Goal: Task Accomplishment & Management: Manage account settings

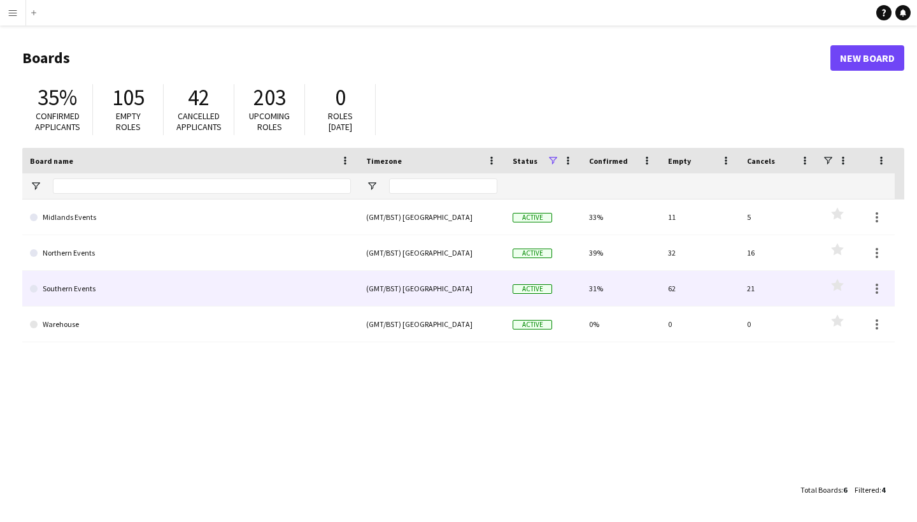
click at [130, 284] on link "Southern Events" at bounding box center [190, 289] width 321 height 36
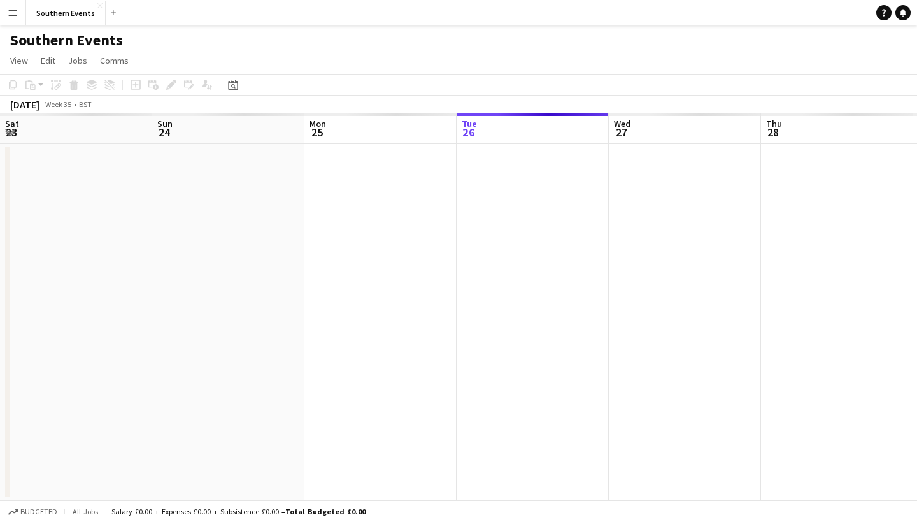
scroll to position [0, 304]
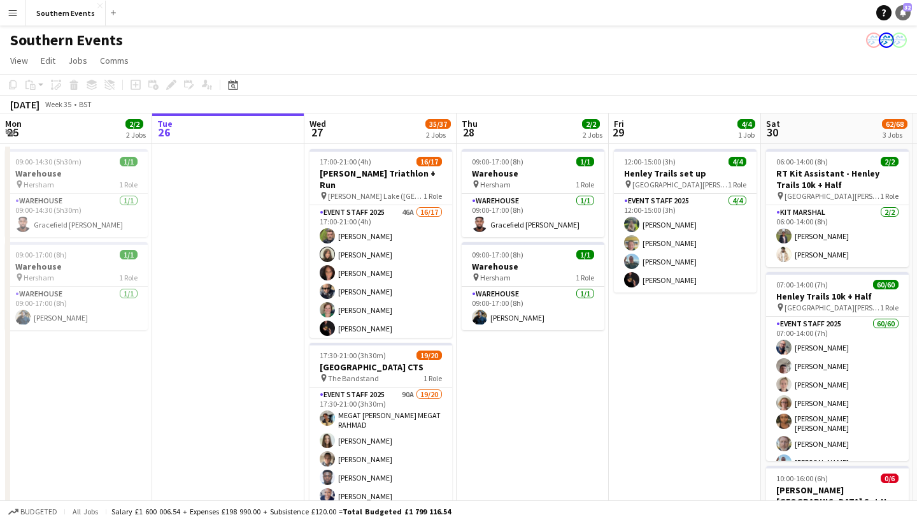
click at [906, 10] on span "32" at bounding box center [907, 7] width 9 height 8
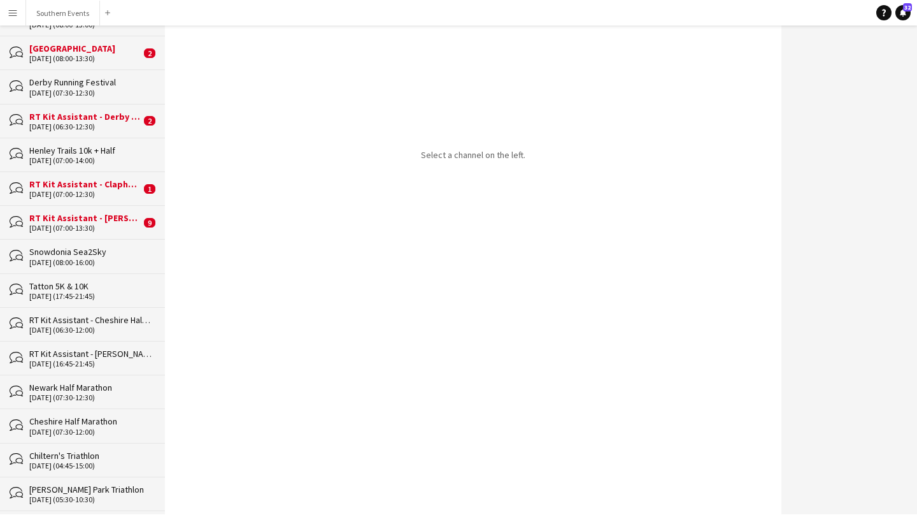
click at [14, 12] on app-icon "Menu" at bounding box center [13, 13] width 10 height 10
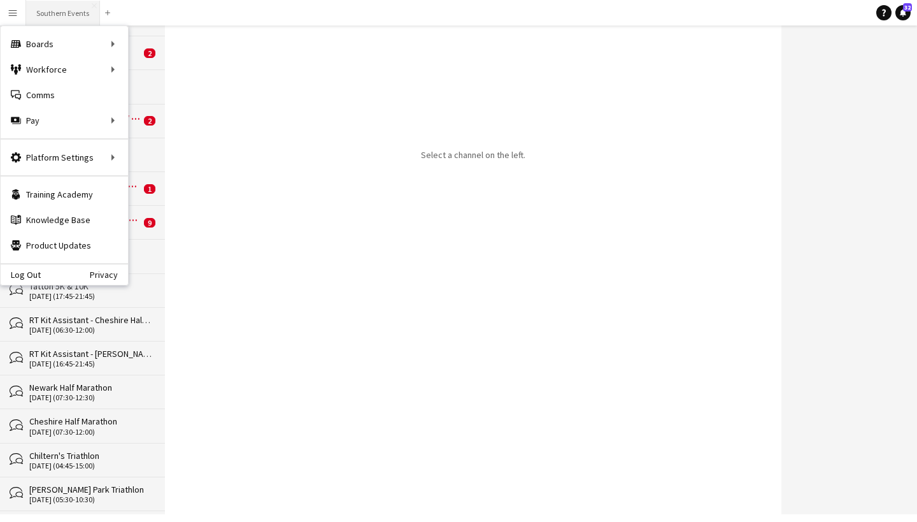
click at [54, 11] on button "Southern Events Close" at bounding box center [63, 13] width 74 height 25
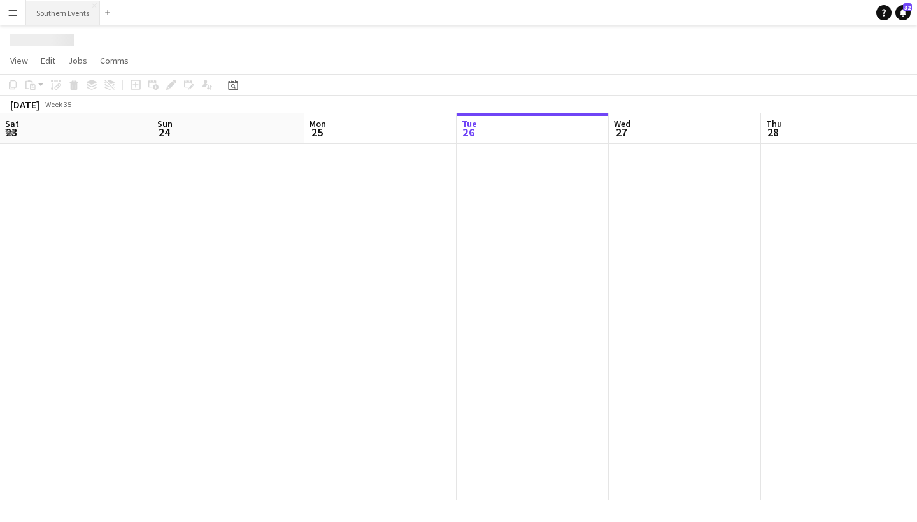
scroll to position [0, 304]
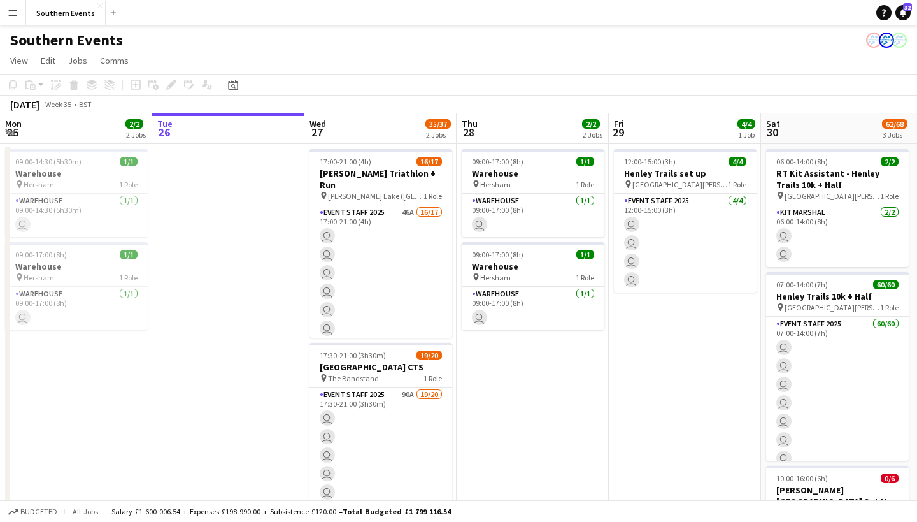
click at [11, 6] on button "Menu" at bounding box center [12, 12] width 25 height 25
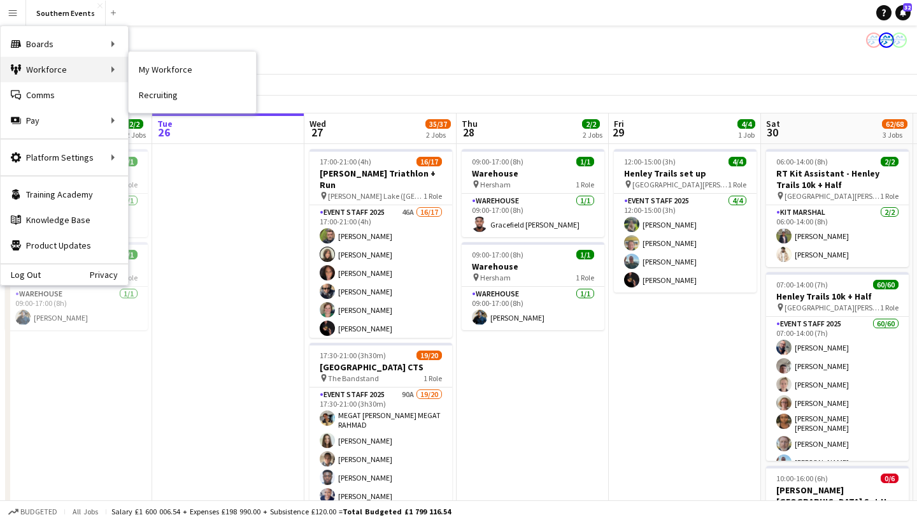
click at [29, 76] on div "Workforce Workforce" at bounding box center [64, 69] width 127 height 25
click at [99, 62] on div "Workforce Workforce" at bounding box center [64, 69] width 127 height 25
click at [118, 66] on div "Workforce Workforce" at bounding box center [64, 69] width 127 height 25
click at [108, 68] on div "Workforce Workforce" at bounding box center [64, 69] width 127 height 25
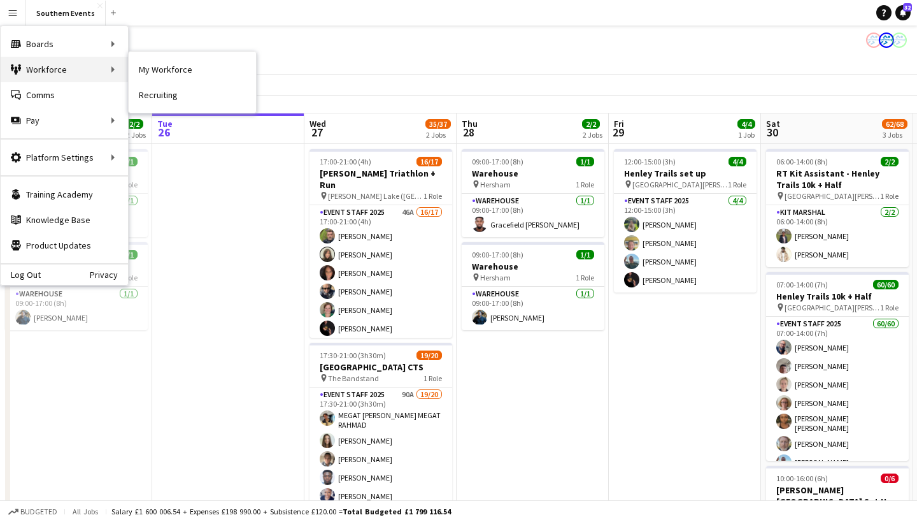
click at [84, 73] on div "Workforce Workforce" at bounding box center [64, 69] width 127 height 25
click at [101, 66] on div "Workforce Workforce" at bounding box center [64, 69] width 127 height 25
click at [112, 71] on div "Workforce Workforce" at bounding box center [64, 69] width 127 height 25
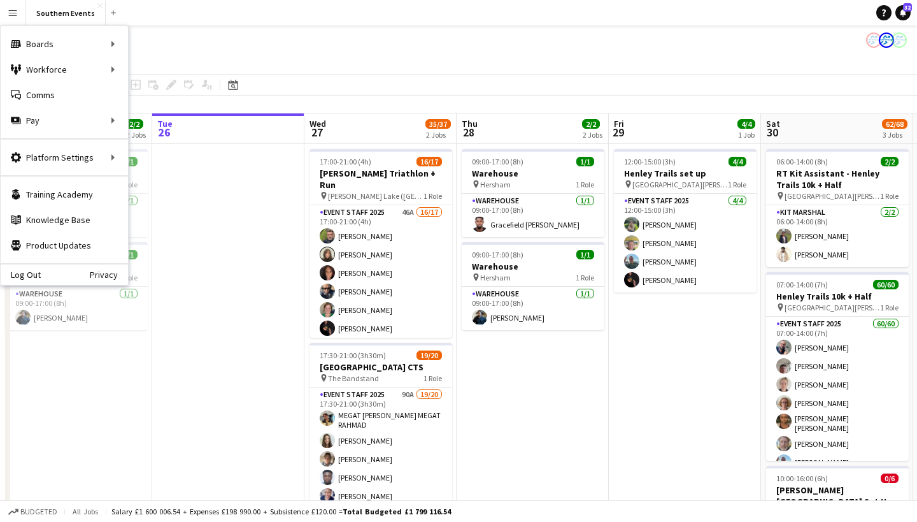
click at [129, 71] on app-page-menu "View Day view expanded Day view collapsed Month view Date picker Jump to [DATE]…" at bounding box center [458, 62] width 917 height 24
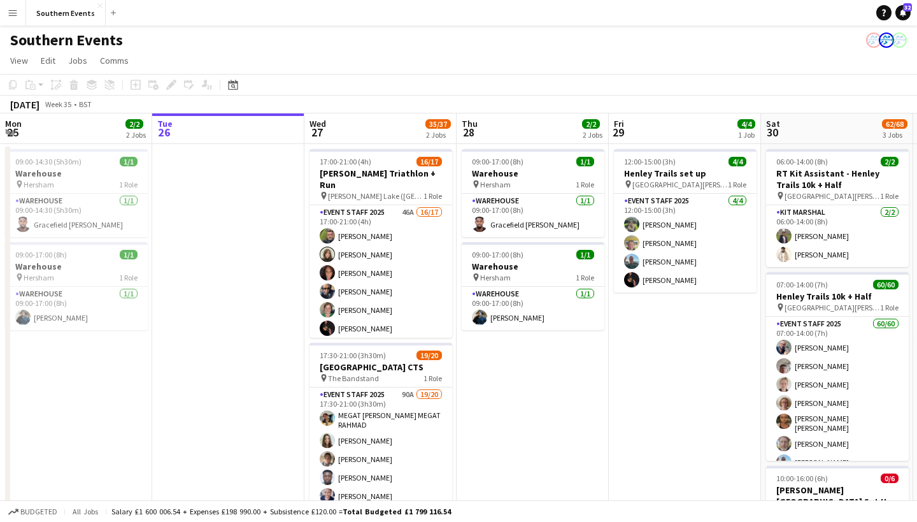
click at [15, 18] on button "Menu" at bounding box center [12, 12] width 25 height 25
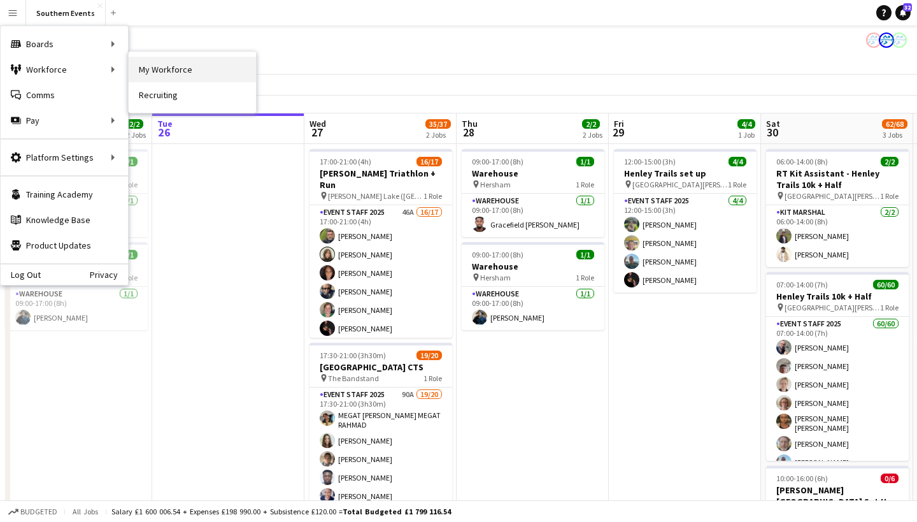
click at [139, 71] on link "My Workforce" at bounding box center [192, 69] width 127 height 25
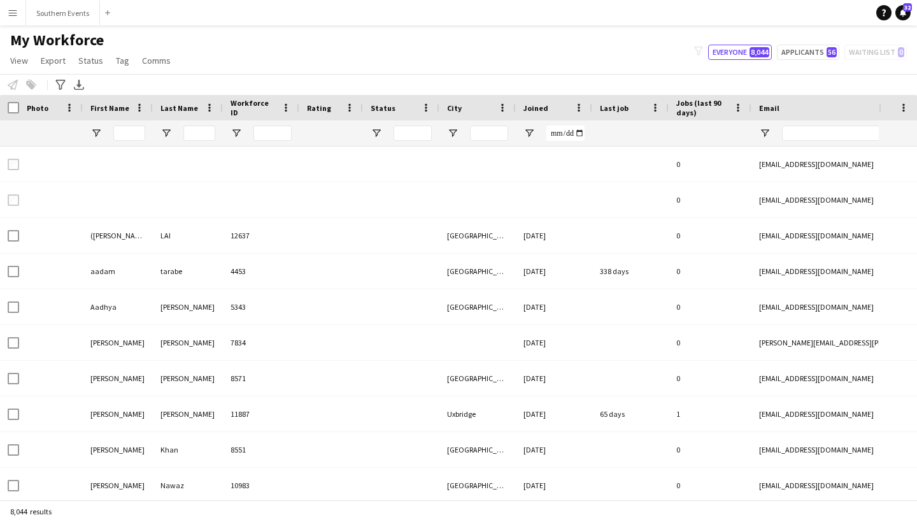
type input "**********"
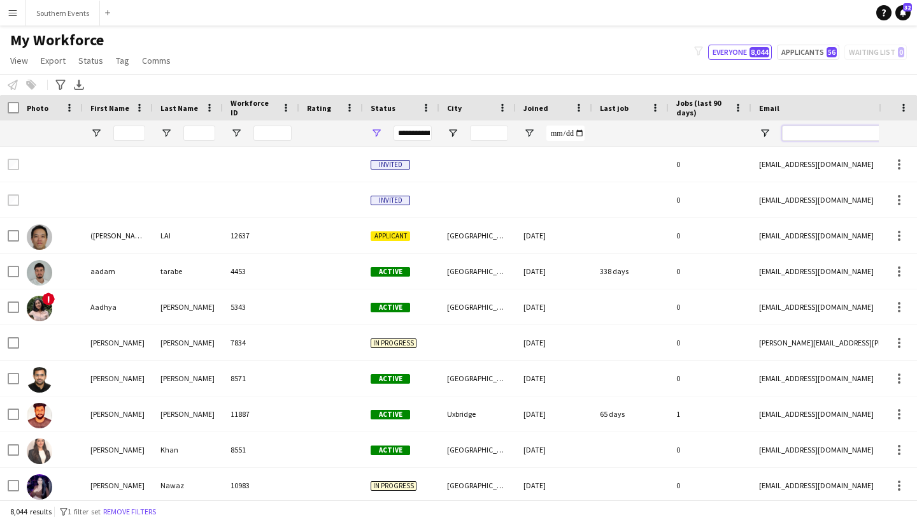
click at [822, 136] on input "Email Filter Input" at bounding box center [890, 132] width 217 height 15
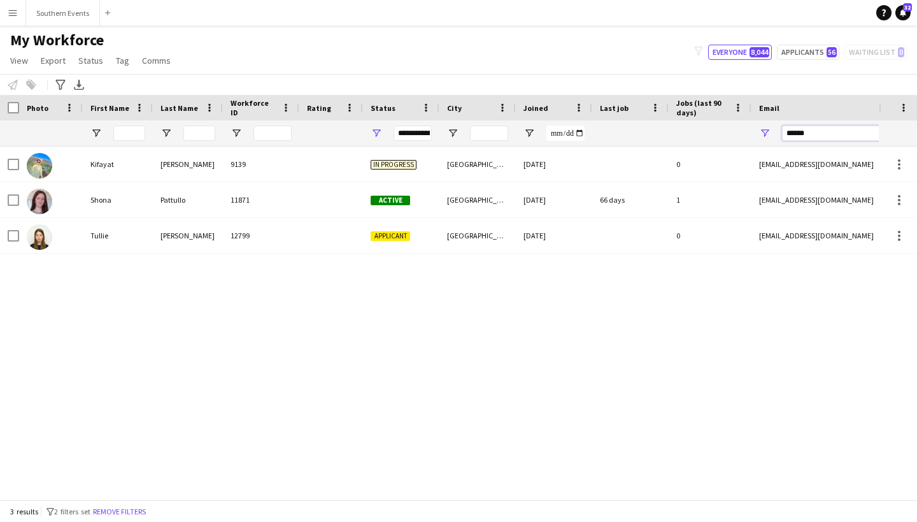
type input "******"
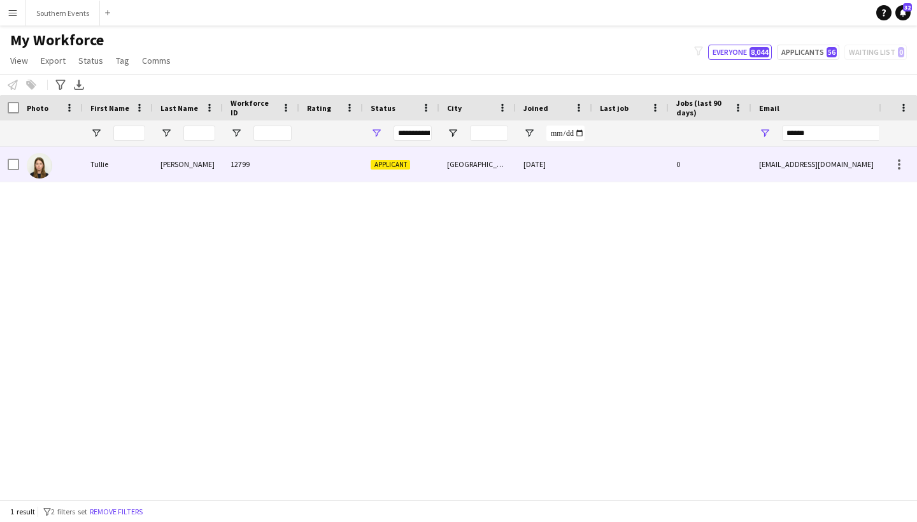
click at [395, 165] on span "Applicant" at bounding box center [390, 165] width 39 height 10
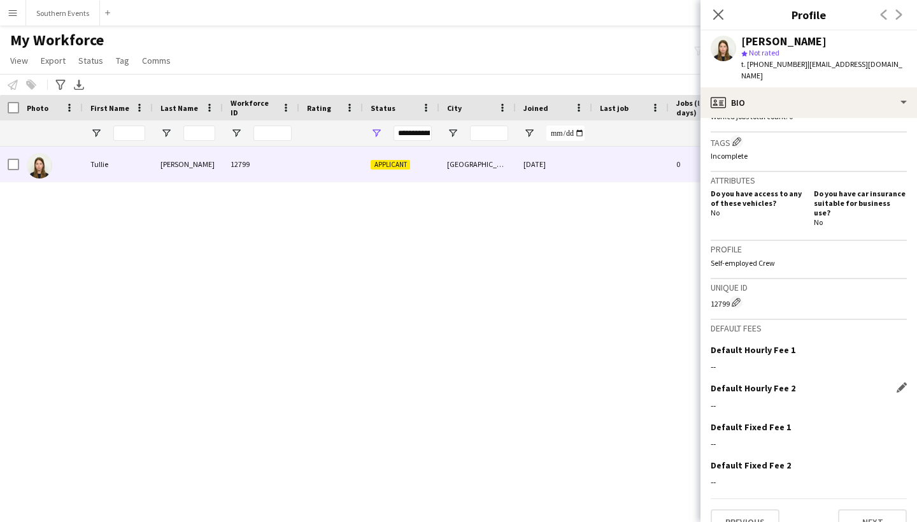
scroll to position [373, 0]
click at [864, 510] on button "Next" at bounding box center [872, 522] width 69 height 25
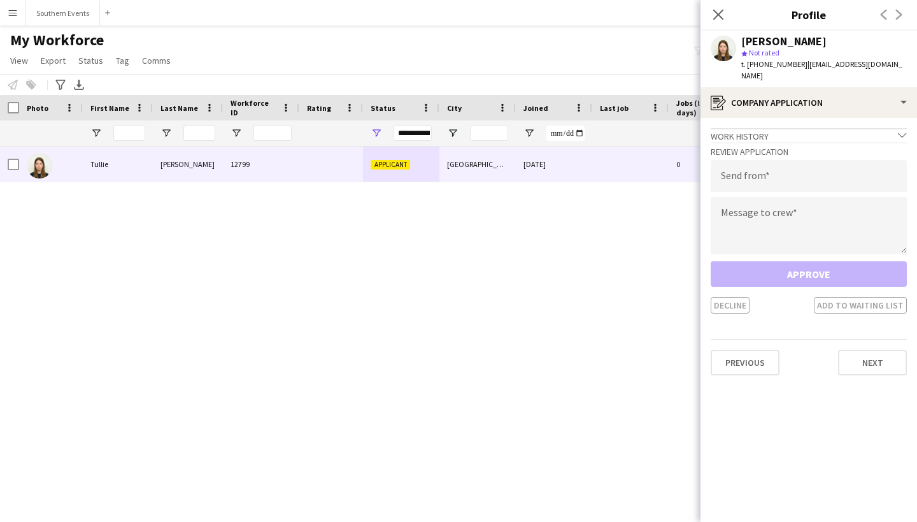
scroll to position [0, 0]
click at [792, 161] on input "email" at bounding box center [809, 176] width 196 height 32
click at [788, 128] on div "Work history chevron-down" at bounding box center [809, 135] width 196 height 14
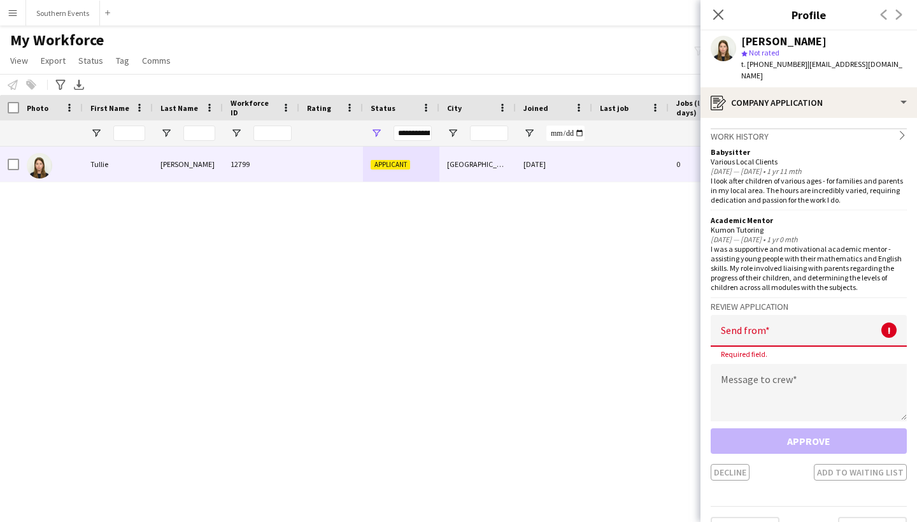
click at [788, 128] on div "Work history chevron-right" at bounding box center [809, 135] width 196 height 14
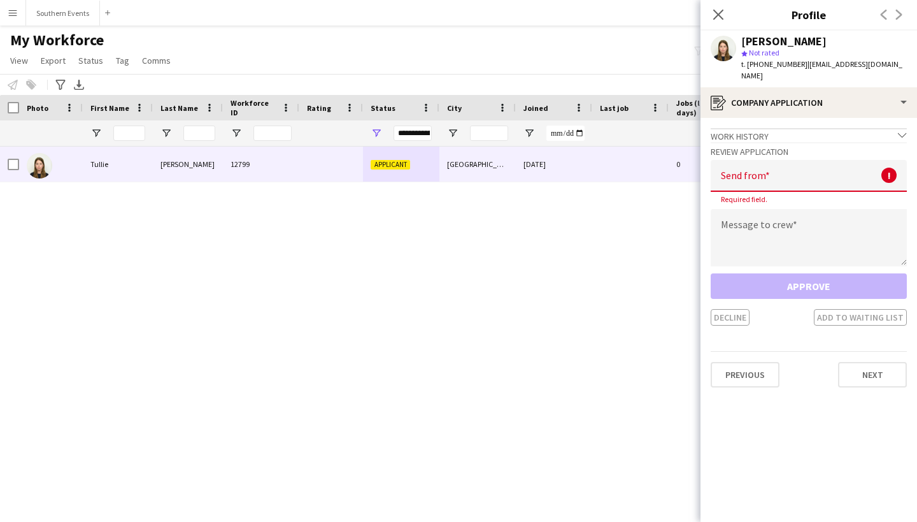
click at [769, 164] on input "email" at bounding box center [809, 176] width 196 height 32
type input "*"
click at [765, 211] on textarea at bounding box center [809, 237] width 196 height 57
click at [750, 165] on input "*" at bounding box center [809, 176] width 196 height 32
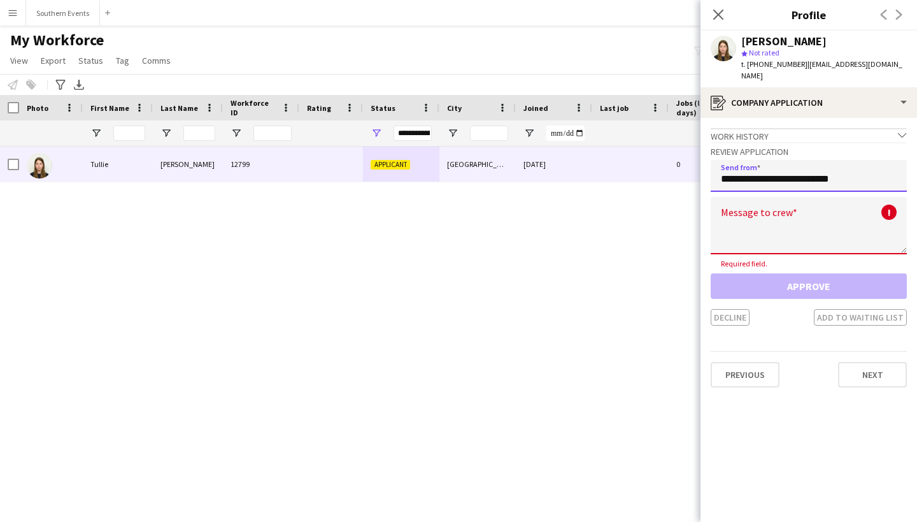
click at [768, 168] on input "**********" at bounding box center [809, 176] width 196 height 32
type input "**********"
click at [783, 220] on textarea at bounding box center [809, 225] width 196 height 57
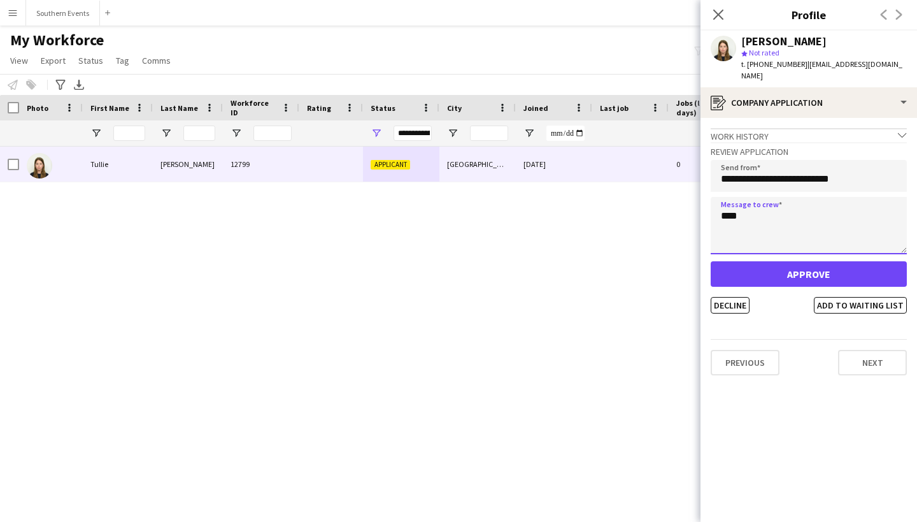
type textarea "****"
click at [808, 264] on button "Approve" at bounding box center [809, 273] width 196 height 25
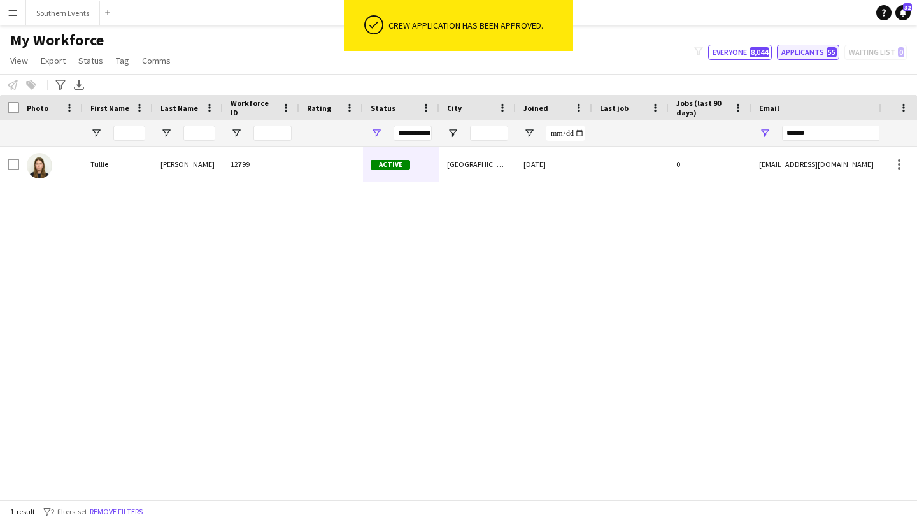
click at [804, 52] on button "Applicants 55" at bounding box center [808, 52] width 62 height 15
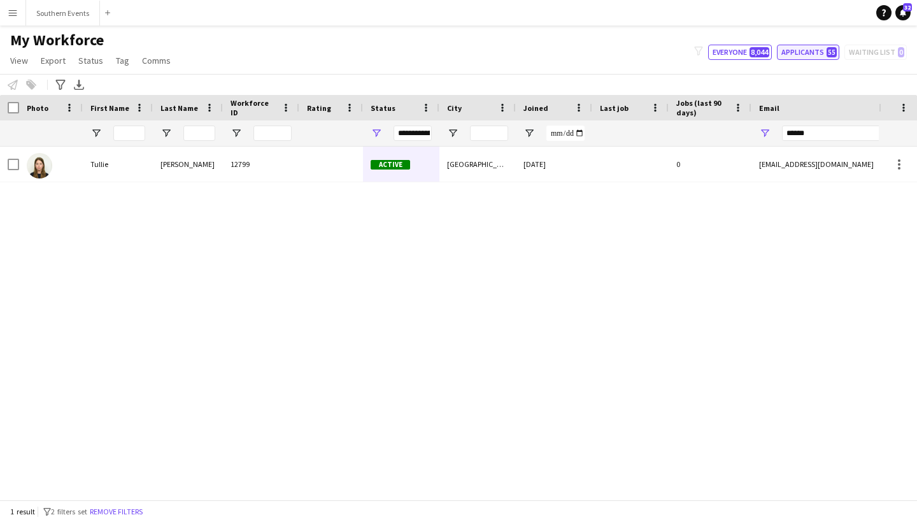
type input "**********"
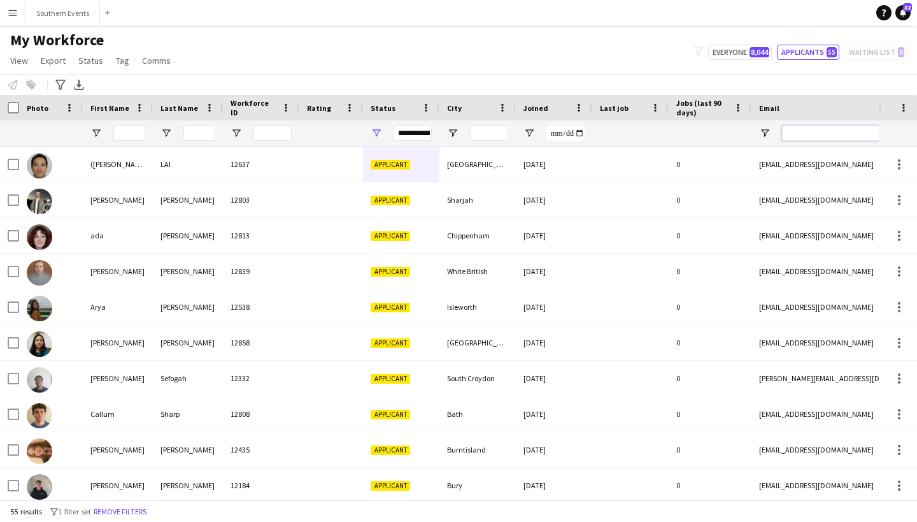
click at [816, 135] on input "Email Filter Input" at bounding box center [890, 132] width 217 height 15
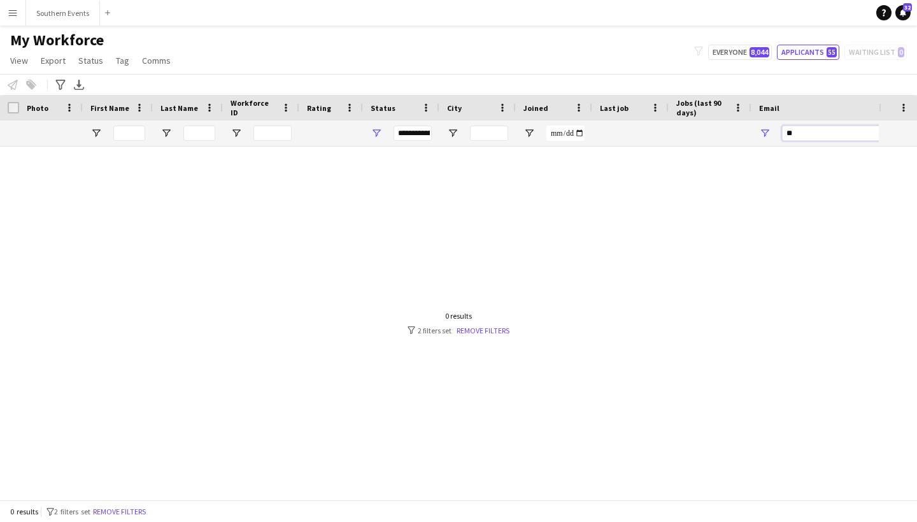
type input "*"
type input "*****"
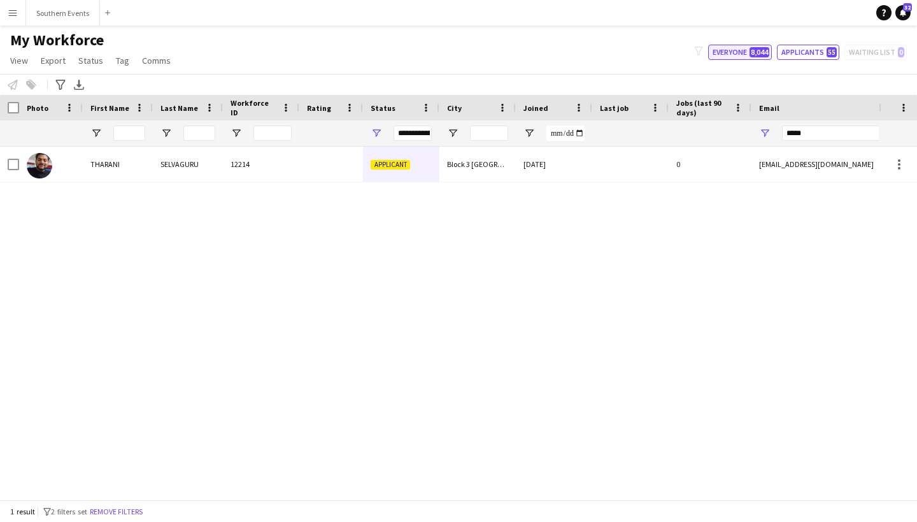
click at [733, 54] on button "Everyone 8,044" at bounding box center [740, 52] width 64 height 15
type input "**********"
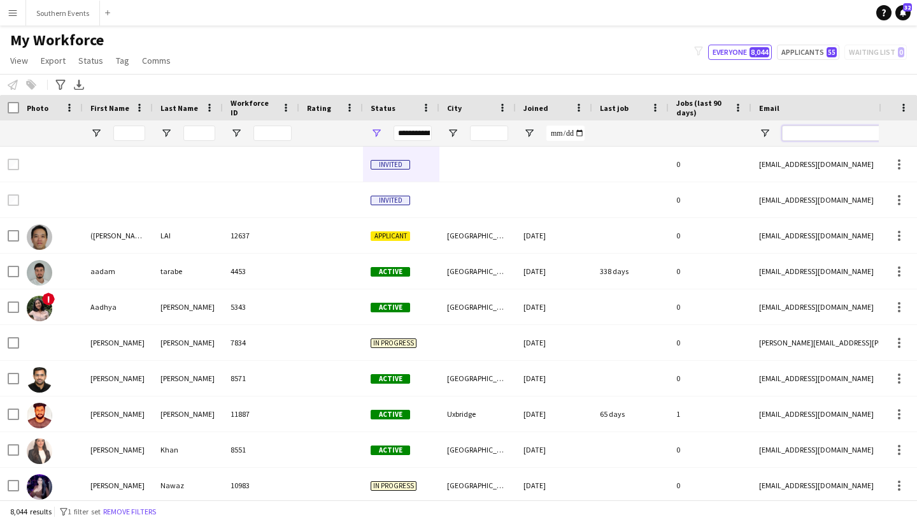
click at [799, 137] on input "Email Filter Input" at bounding box center [890, 132] width 217 height 15
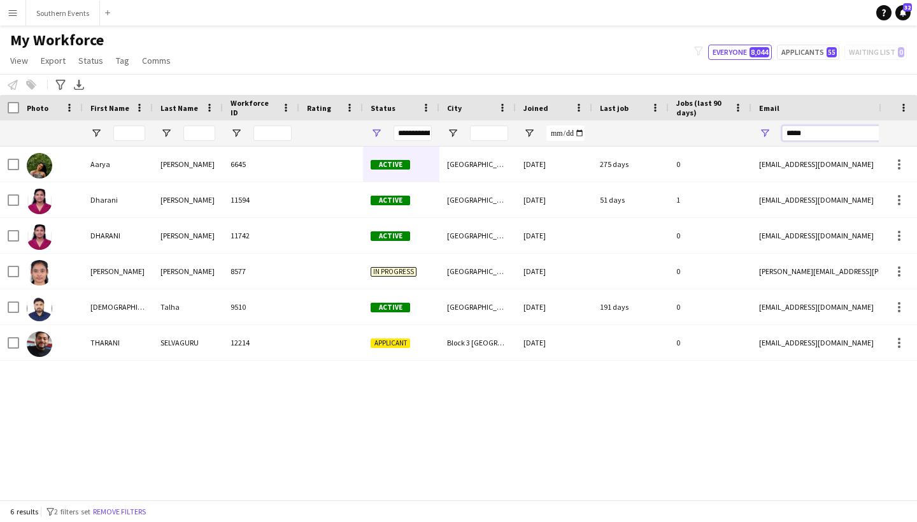
drag, startPoint x: 812, startPoint y: 130, endPoint x: 758, endPoint y: 127, distance: 54.2
click at [758, 127] on div "*****" at bounding box center [879, 132] width 255 height 25
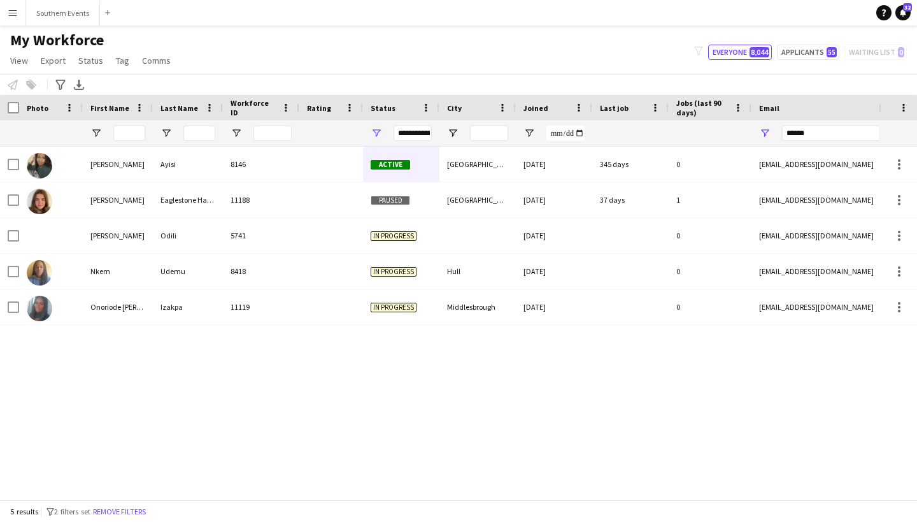
drag, startPoint x: 758, startPoint y: 127, endPoint x: 213, endPoint y: 197, distance: 549.0
click at [213, 197] on div "Eaglestone Haran" at bounding box center [188, 199] width 70 height 35
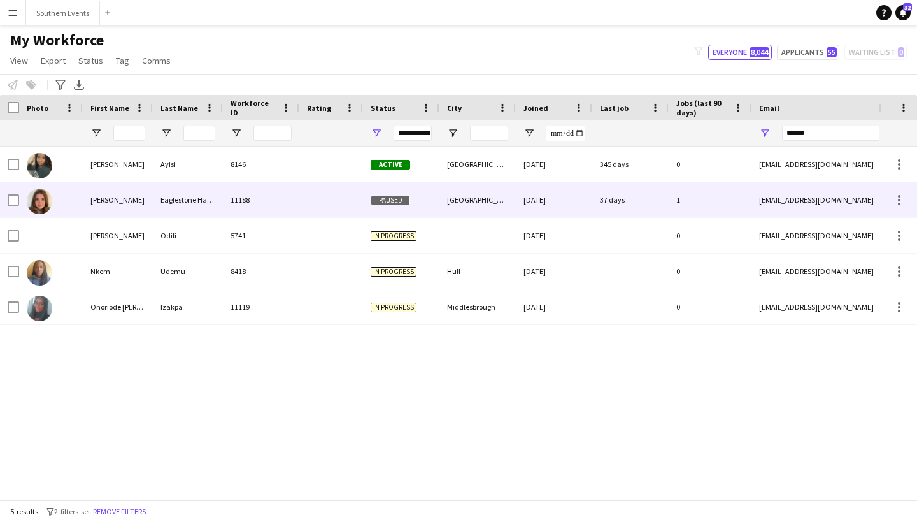
click at [774, 198] on div "[EMAIL_ADDRESS][DOMAIN_NAME]" at bounding box center [879, 199] width 255 height 35
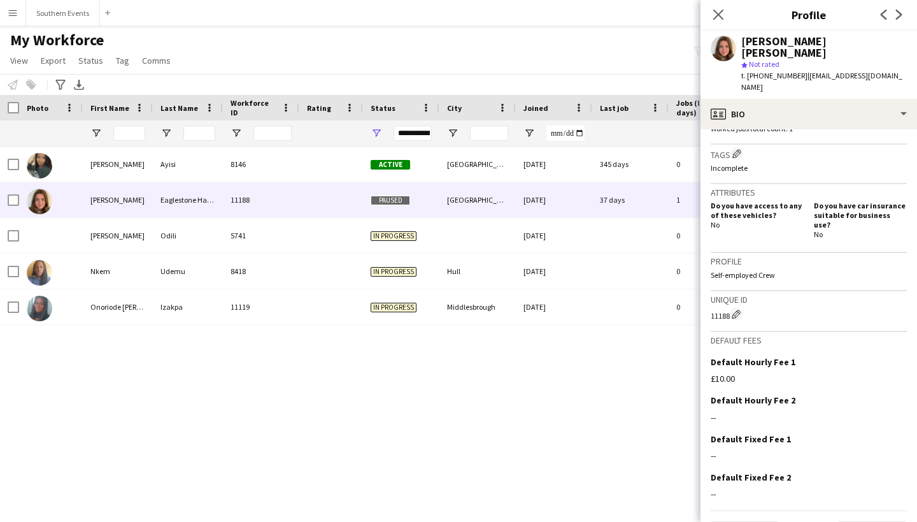
scroll to position [392, 0]
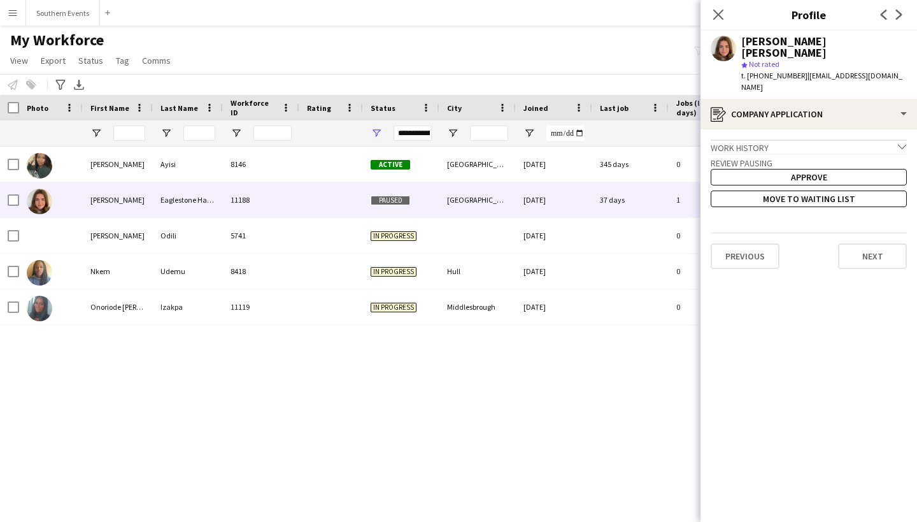
click at [878, 139] on div "Work history chevron-down" at bounding box center [809, 146] width 196 height 14
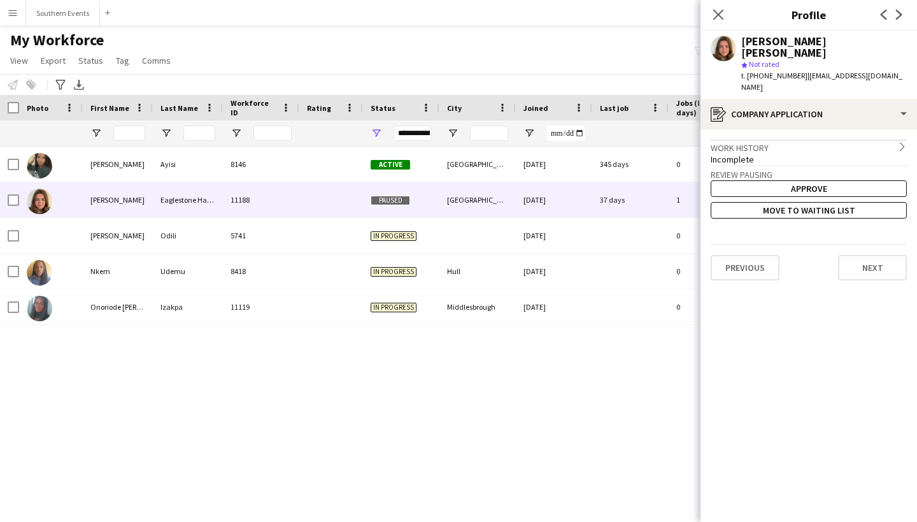
click at [878, 139] on div "Work history chevron-right" at bounding box center [809, 146] width 196 height 14
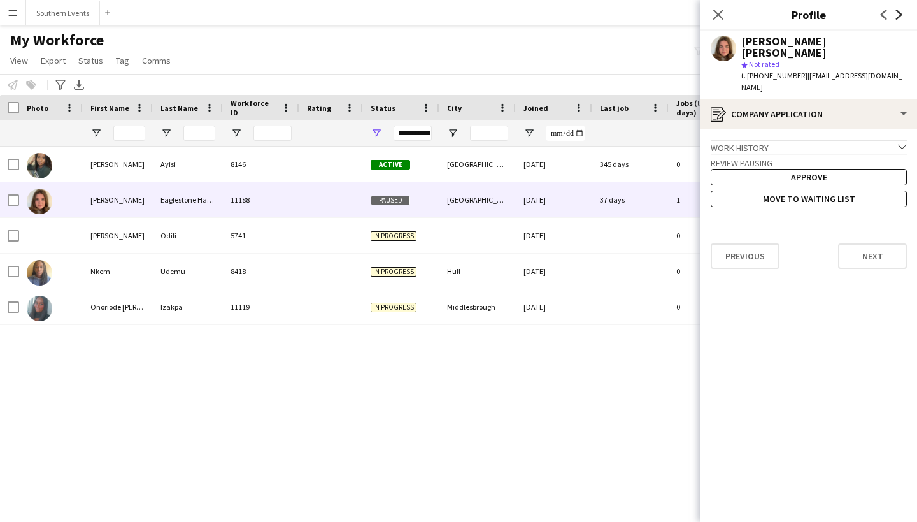
click at [901, 11] on icon "Next" at bounding box center [899, 15] width 10 height 10
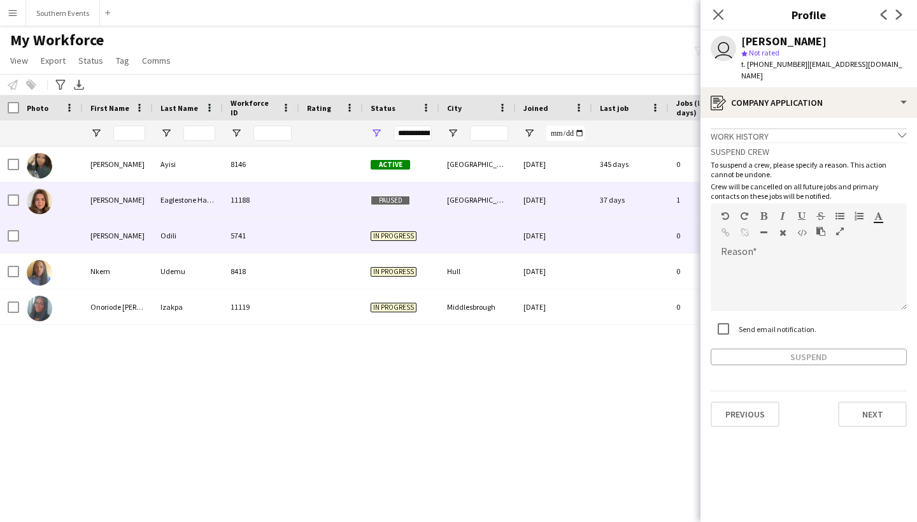
click at [376, 202] on span "Paused" at bounding box center [390, 201] width 39 height 10
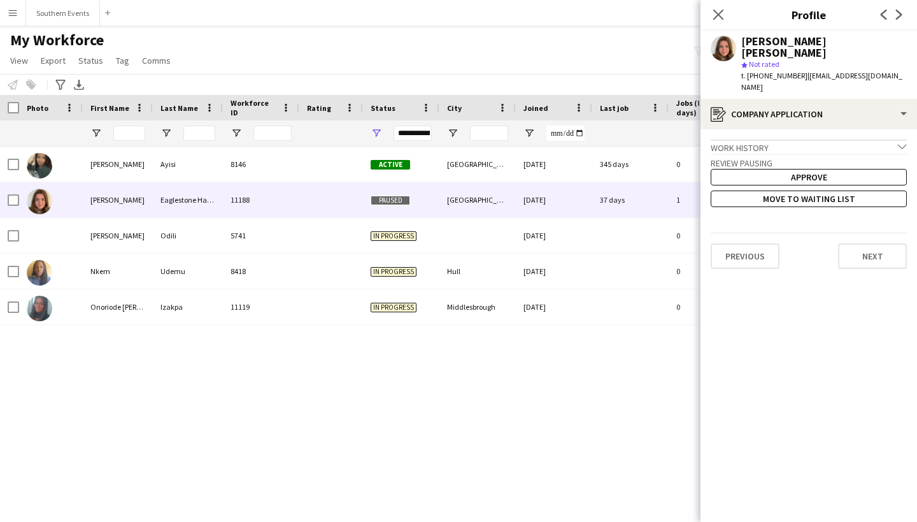
scroll to position [0, 0]
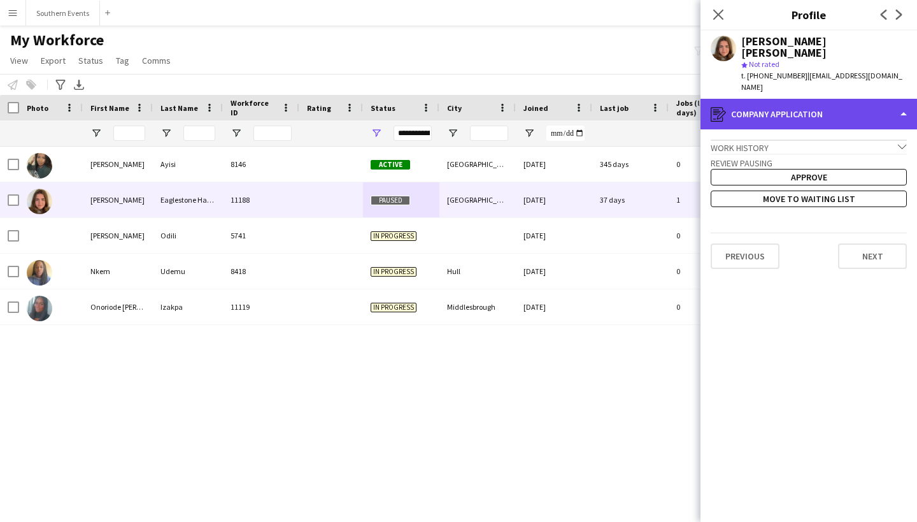
click at [825, 99] on div "register Company application" at bounding box center [809, 114] width 217 height 31
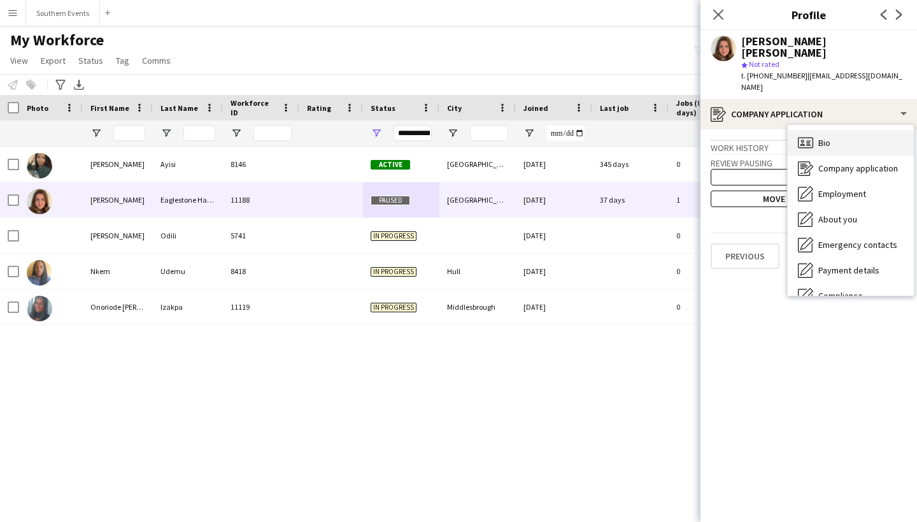
click at [822, 137] on span "Bio" at bounding box center [824, 142] width 12 height 11
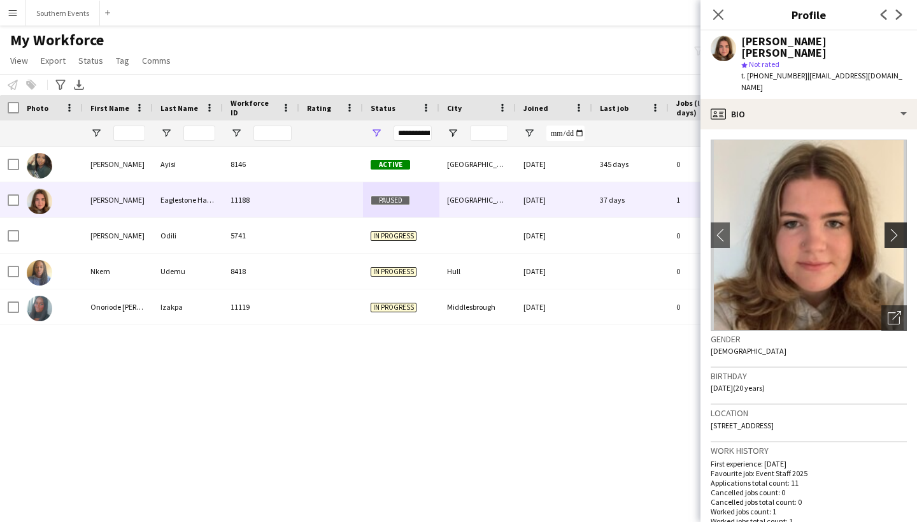
click at [895, 222] on button "chevron-right" at bounding box center [897, 234] width 25 height 25
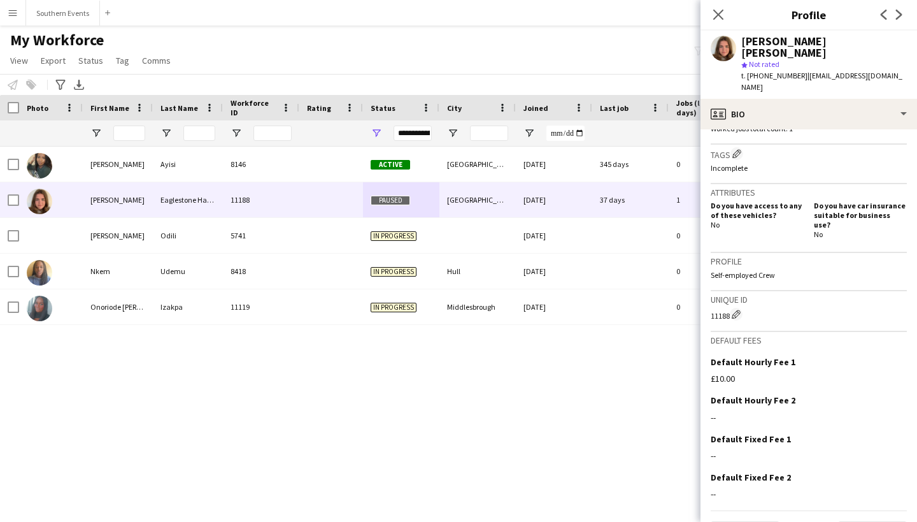
scroll to position [392, 0]
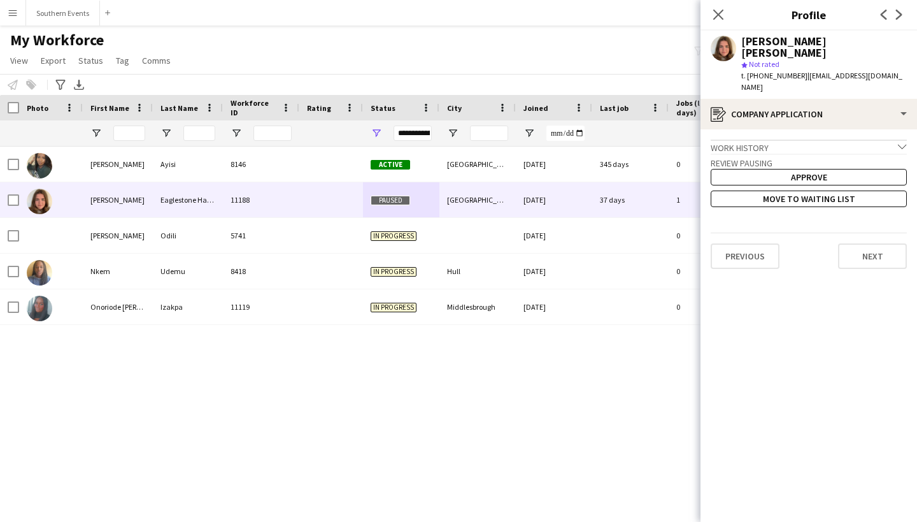
scroll to position [0, 0]
click at [753, 243] on button "Previous" at bounding box center [745, 255] width 69 height 25
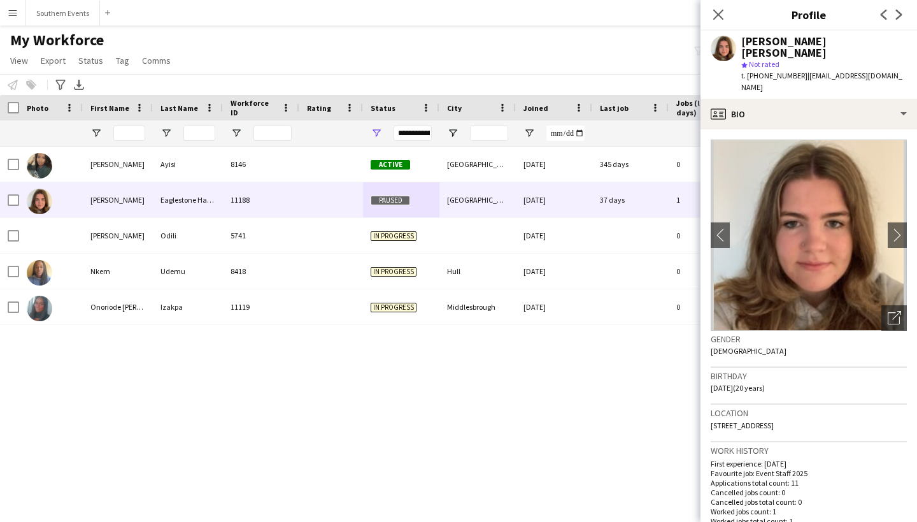
click at [710, 18] on div "Close pop-in" at bounding box center [719, 14] width 36 height 29
click at [717, 17] on icon at bounding box center [718, 14] width 12 height 12
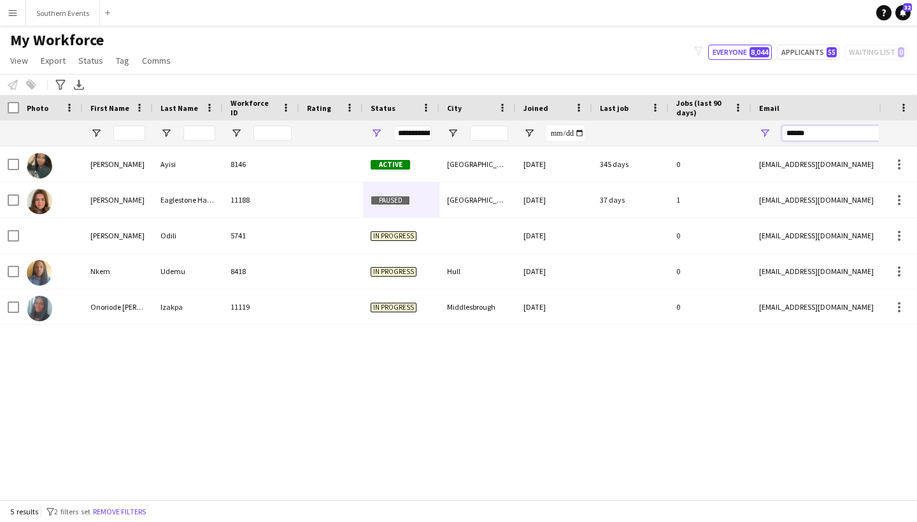
drag, startPoint x: 815, startPoint y: 131, endPoint x: 752, endPoint y: 131, distance: 63.1
click at [752, 131] on div "******" at bounding box center [879, 132] width 255 height 25
type input "******"
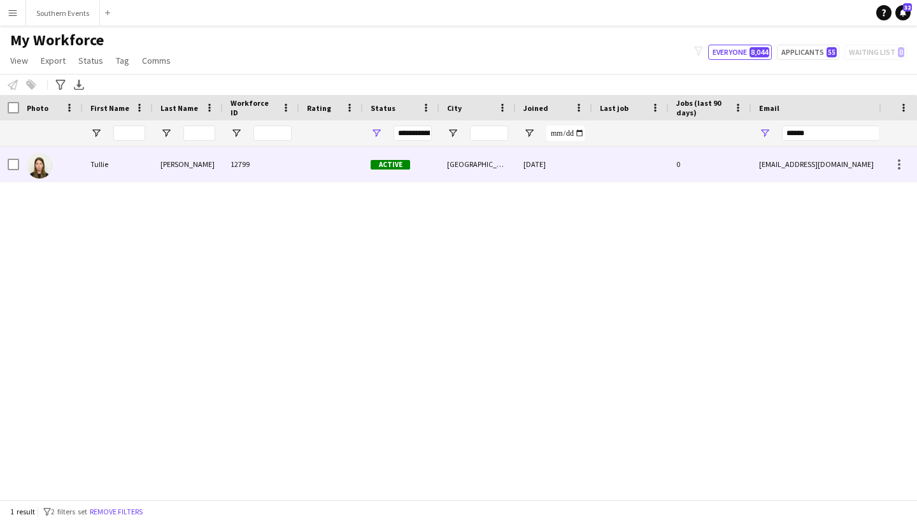
click at [241, 167] on div "12799" at bounding box center [261, 163] width 76 height 35
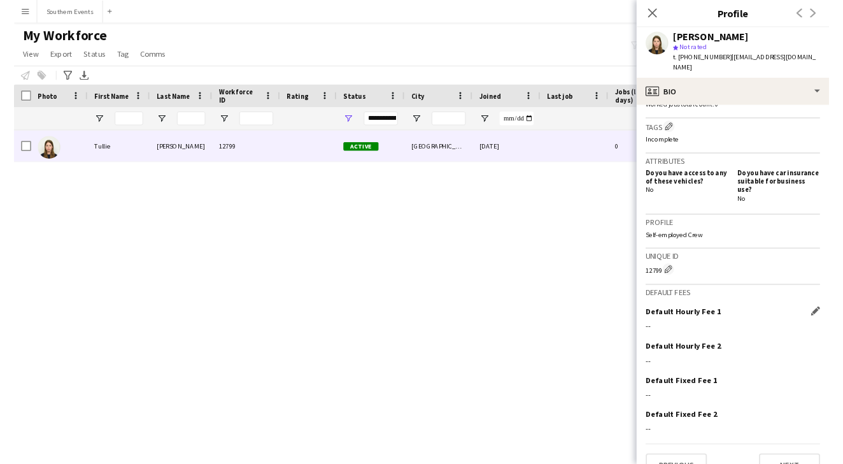
scroll to position [373, 0]
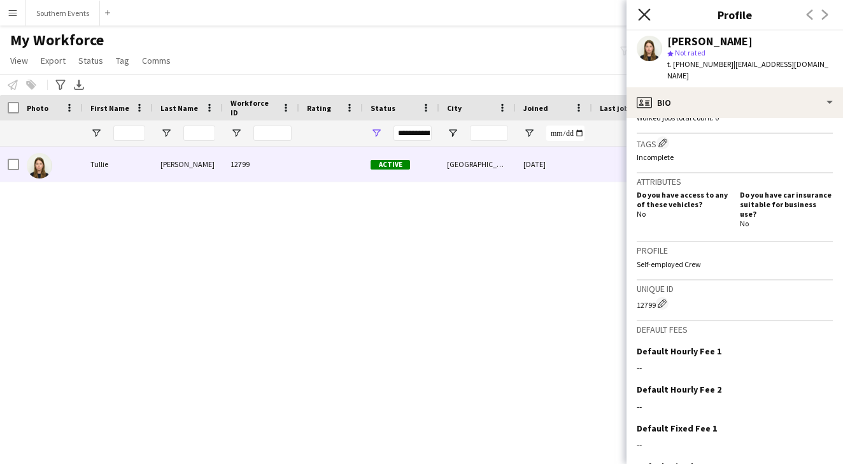
click at [640, 12] on icon "Close pop-in" at bounding box center [644, 14] width 12 height 12
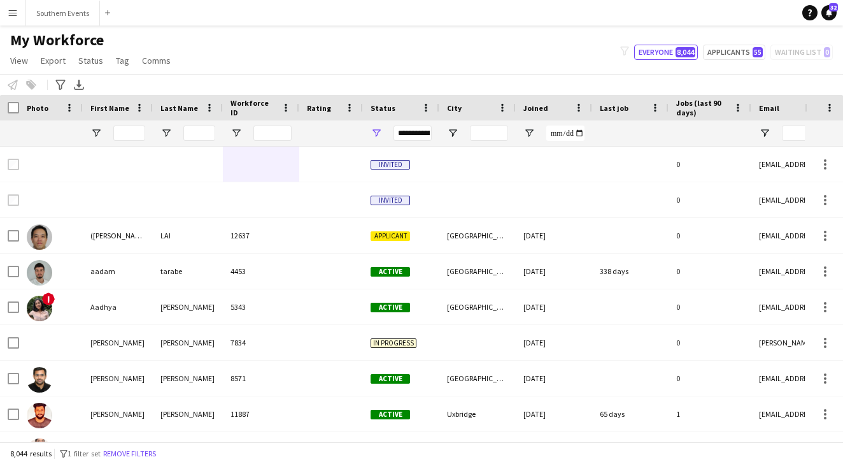
click at [685, 43] on div "My Workforce View Views Default view New view Update view Delete view Edit name…" at bounding box center [421, 52] width 843 height 43
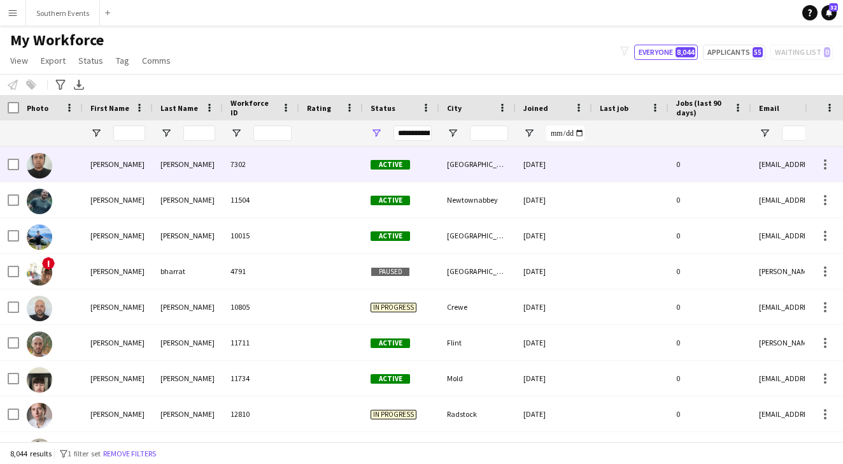
scroll to position [535, 0]
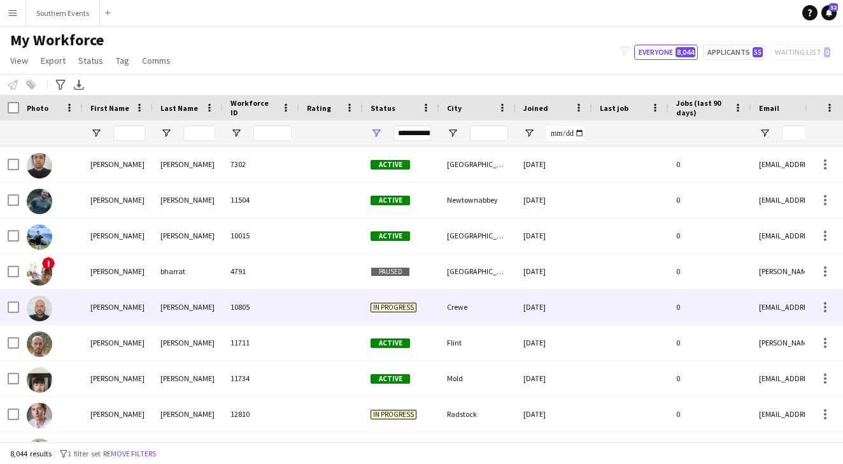
click at [386, 307] on span "In progress" at bounding box center [394, 308] width 46 height 10
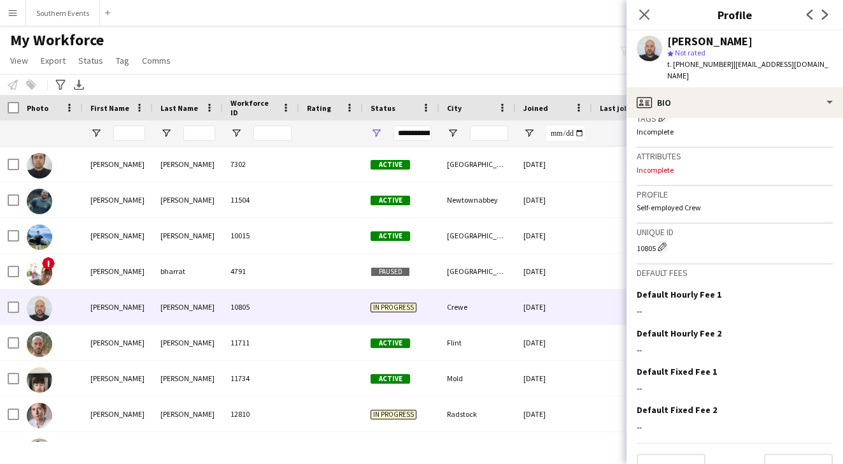
scroll to position [409, 0]
click at [371, 80] on div "Notify workforce Add to tag Select at least one crew to tag him or her. Advance…" at bounding box center [421, 84] width 843 height 21
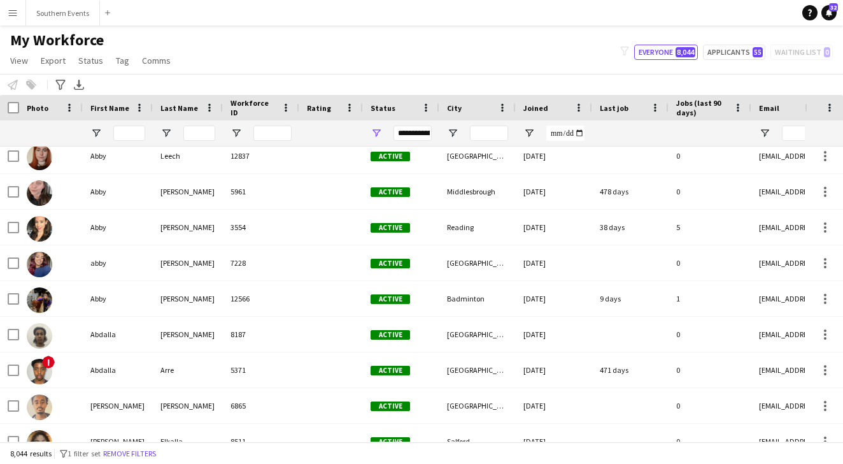
scroll to position [1478, 0]
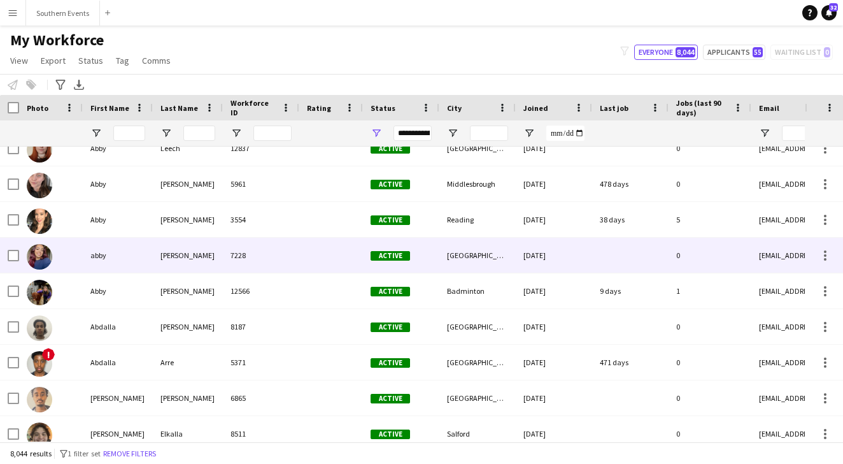
click at [44, 257] on img at bounding box center [39, 256] width 25 height 25
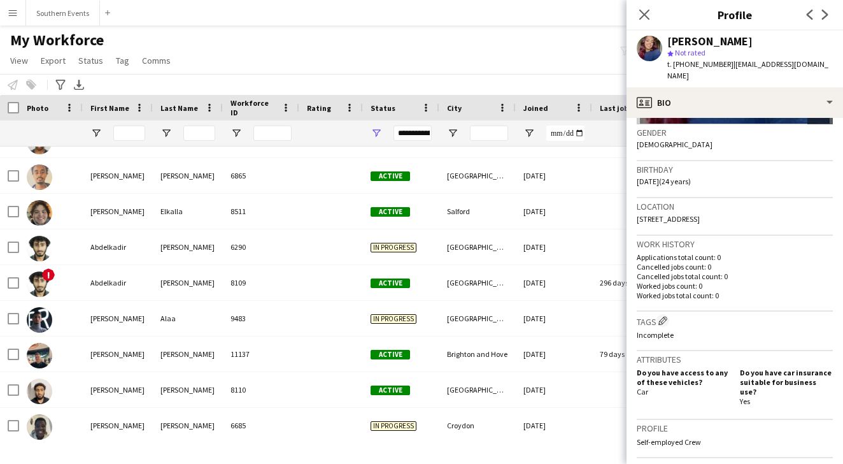
scroll to position [1732, 0]
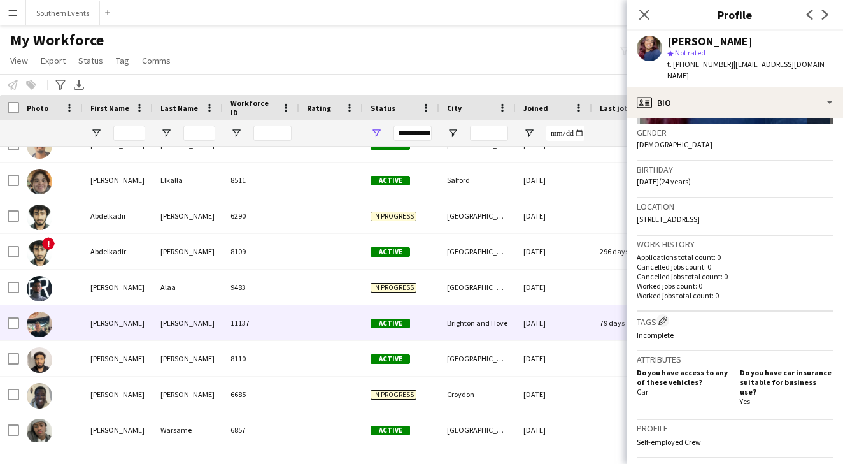
click at [39, 319] on img at bounding box center [39, 323] width 25 height 25
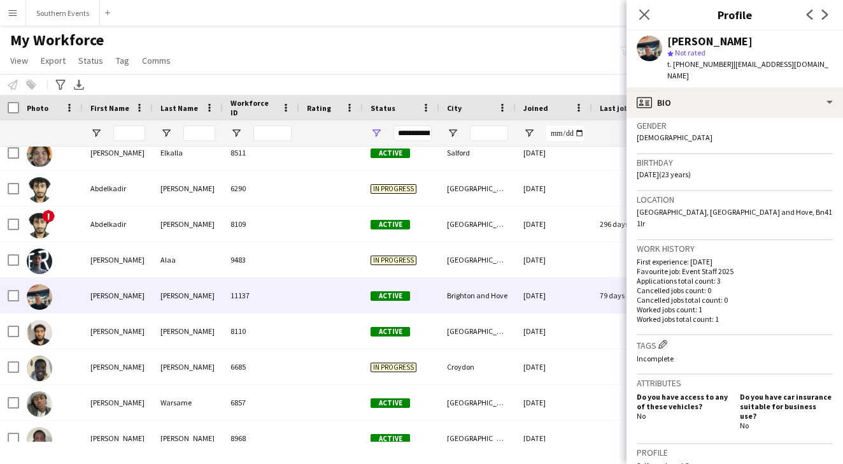
scroll to position [227, 0]
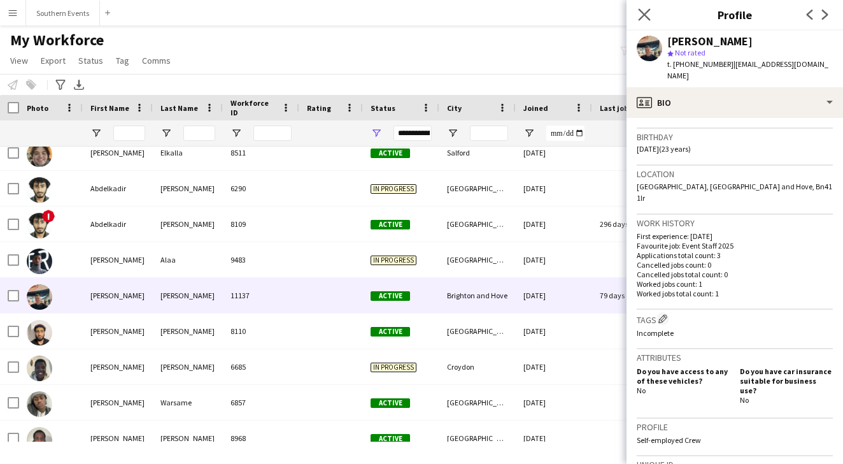
click at [639, 13] on app-icon "Close pop-in" at bounding box center [645, 15] width 18 height 18
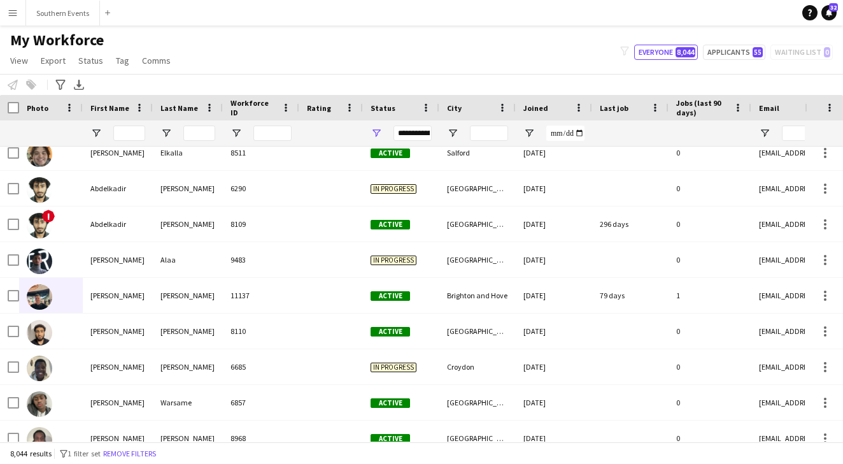
scroll to position [0, 0]
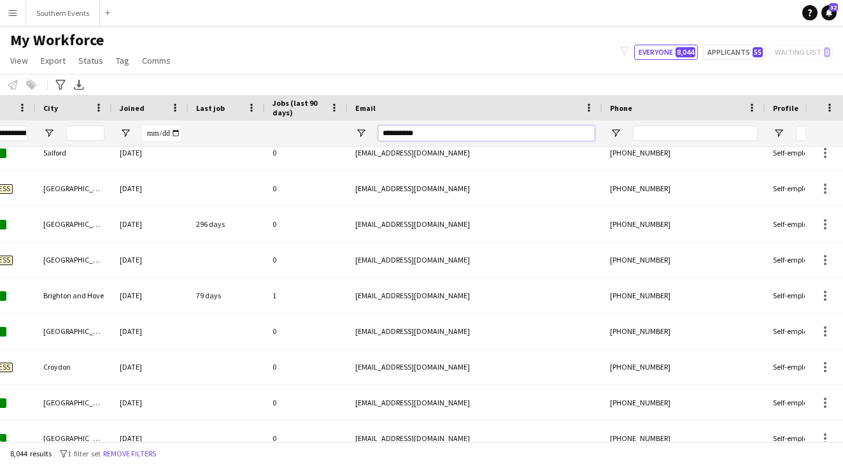
type input "**********"
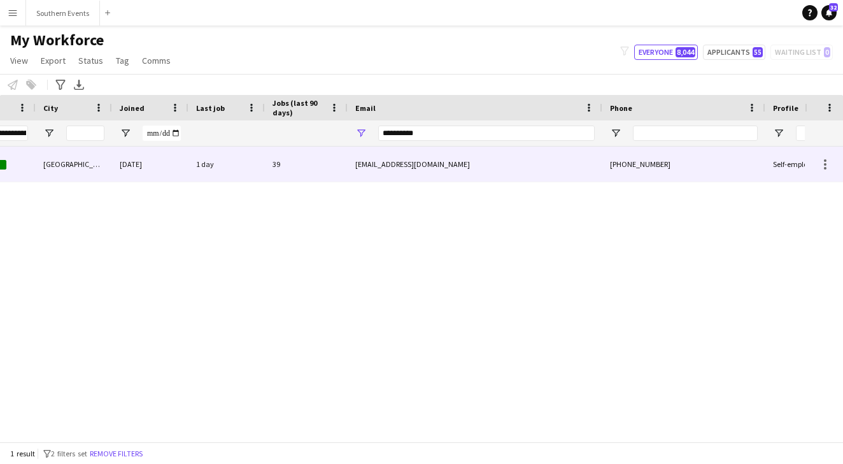
click at [225, 168] on div "1 day" at bounding box center [227, 163] width 76 height 35
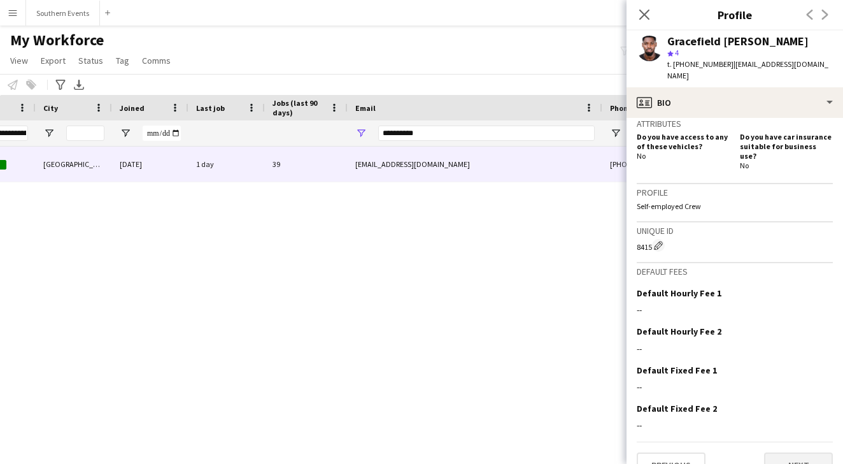
click at [787, 452] on button "Next" at bounding box center [798, 464] width 69 height 25
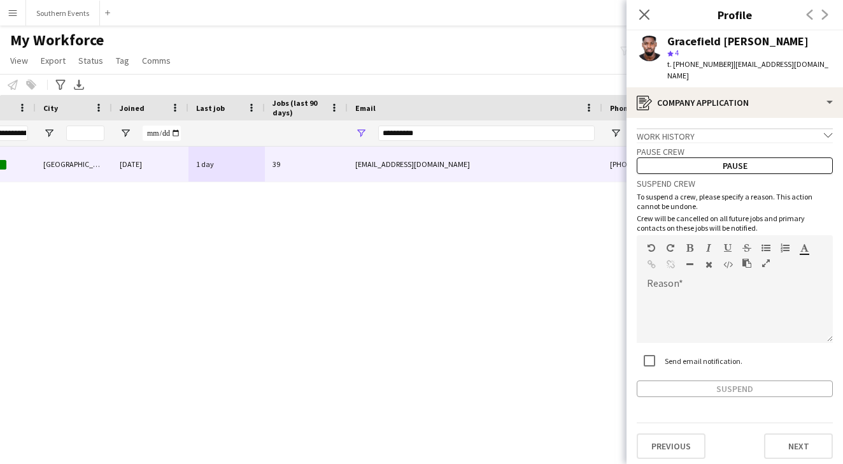
click at [787, 439] on button "Next" at bounding box center [798, 445] width 69 height 25
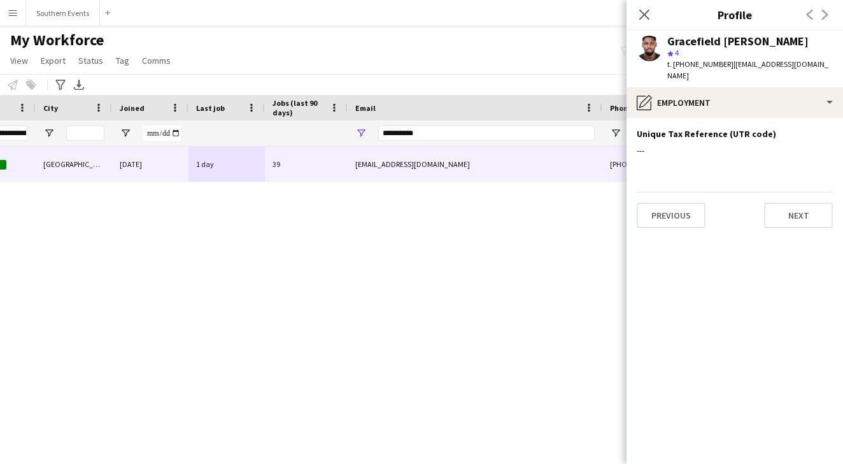
click at [542, 311] on div "8415 4.0 Active [GEOGRAPHIC_DATA] [DATE] 1 day 39 [EMAIL_ADDRESS][DOMAIN_NAME] …" at bounding box center [402, 293] width 805 height 295
